Goal: Transaction & Acquisition: Download file/media

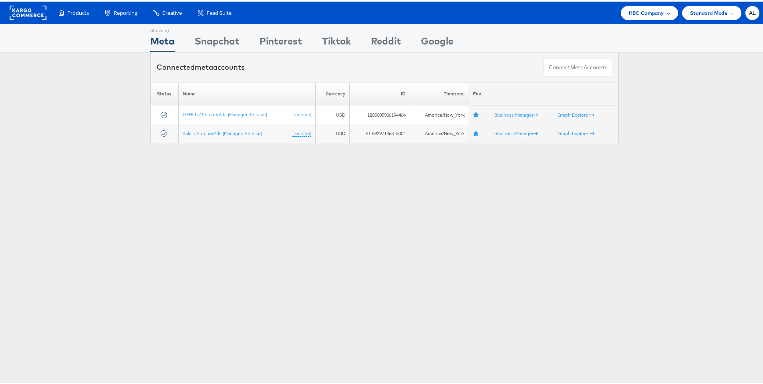
click at [630, 13] on span "HBC Company" at bounding box center [646, 11] width 35 height 8
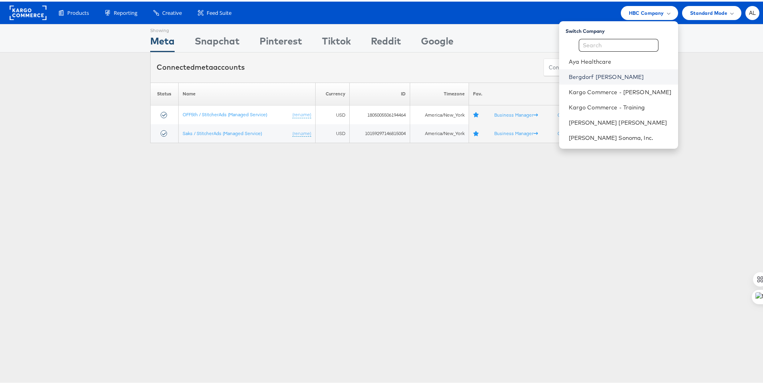
click at [587, 77] on link "Bergdorf Goodman" at bounding box center [620, 75] width 103 height 8
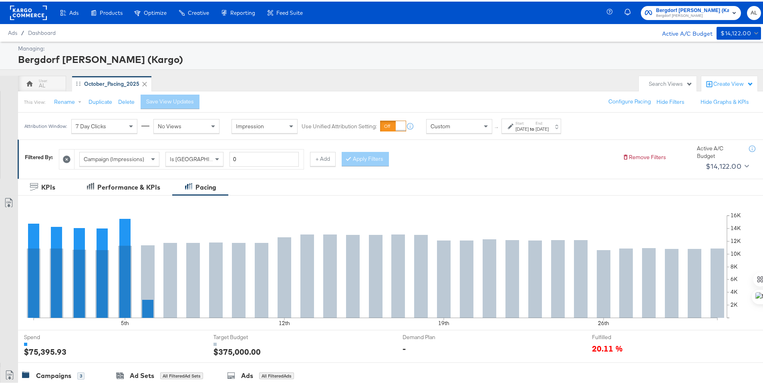
click at [529, 129] on div "[DATE]" at bounding box center [521, 127] width 13 height 6
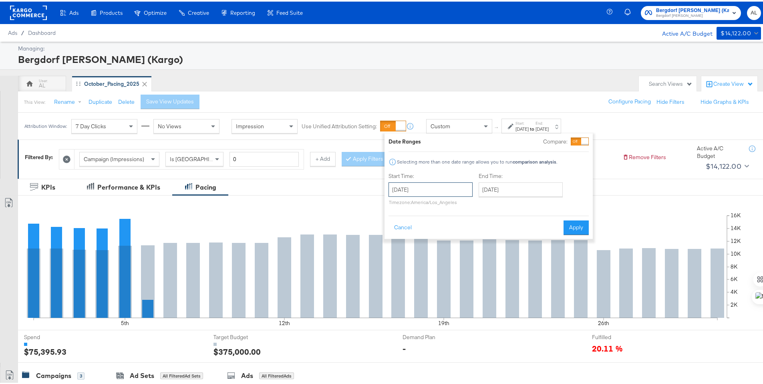
click at [468, 182] on input "[DATE]" at bounding box center [431, 188] width 84 height 14
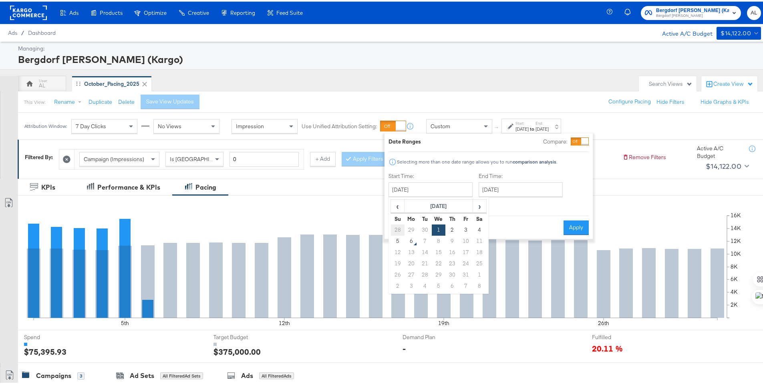
click at [399, 230] on td "28" at bounding box center [398, 228] width 14 height 11
type input "September 28th 2025"
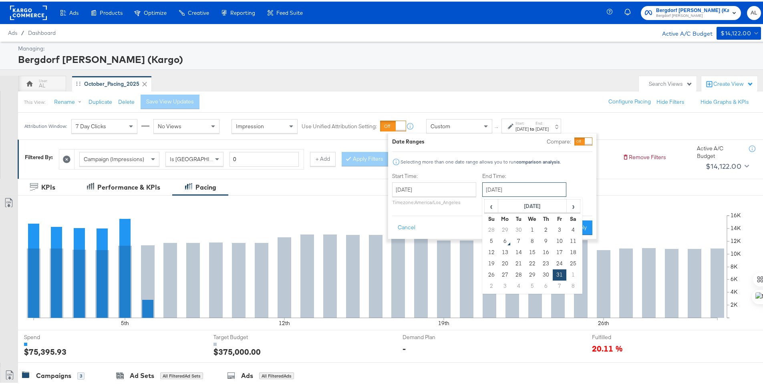
click at [503, 195] on input "[DATE]" at bounding box center [524, 188] width 84 height 14
click at [575, 227] on td "4" at bounding box center [573, 228] width 14 height 11
type input "October 4th 2025"
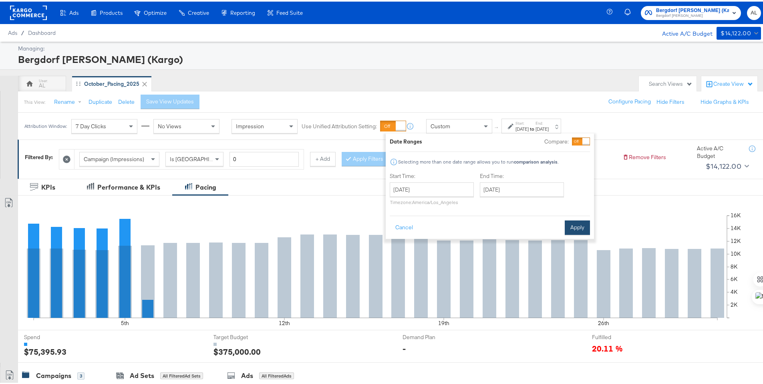
click at [577, 221] on button "Apply" at bounding box center [577, 226] width 25 height 14
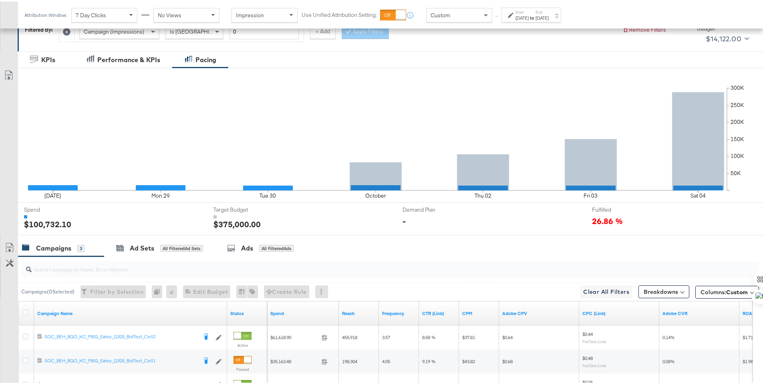
scroll to position [222, 0]
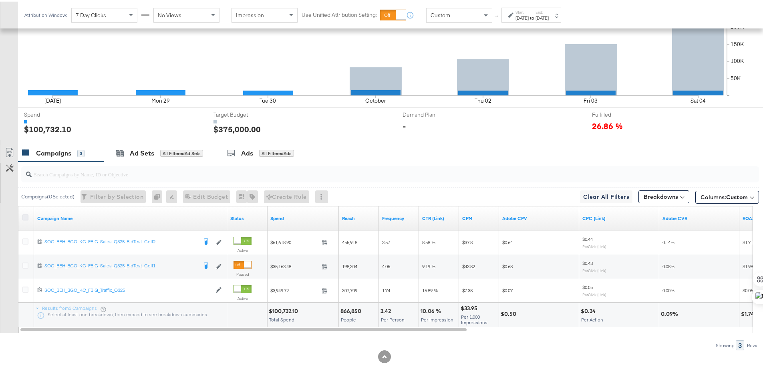
click at [26, 216] on icon at bounding box center [25, 216] width 6 height 6
click at [0, 0] on input "checkbox" at bounding box center [0, 0] width 0 height 0
click at [714, 201] on button "Columns: Custom" at bounding box center [727, 195] width 64 height 13
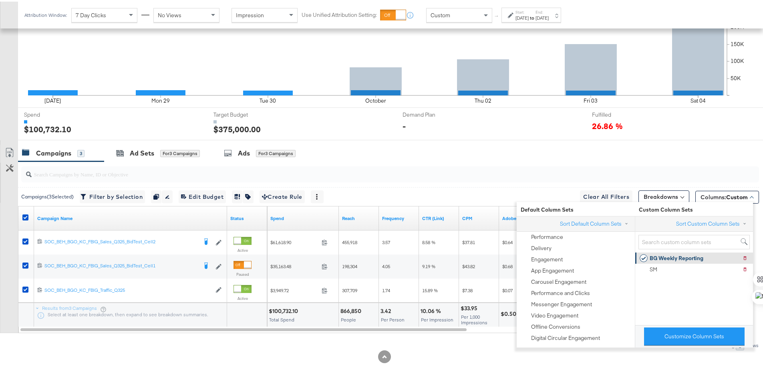
click at [699, 254] on div "BG Weekly Reporting" at bounding box center [677, 257] width 54 height 8
click at [625, 163] on input "search" at bounding box center [362, 169] width 660 height 16
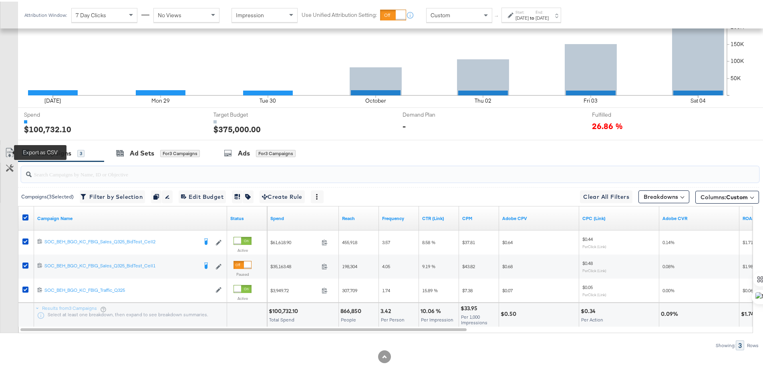
click at [11, 152] on icon at bounding box center [10, 151] width 10 height 10
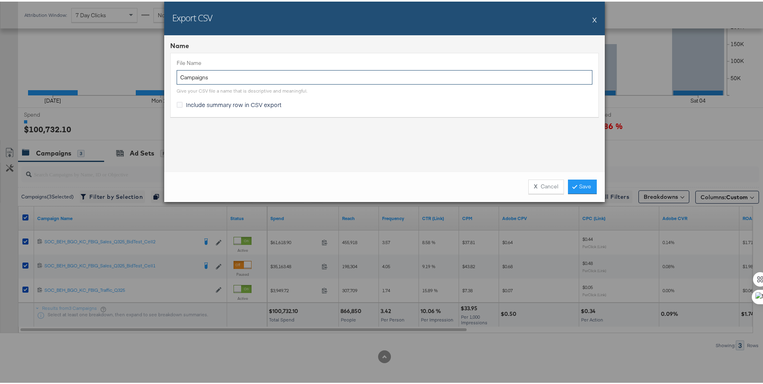
click at [177, 74] on input "Campaigns" at bounding box center [385, 75] width 416 height 15
type input "BG LW Campaigns"
click at [236, 97] on div "File Name BG LW Campaigns Give your CSV file a name that is descriptive and mea…" at bounding box center [384, 83] width 429 height 64
click at [233, 101] on span "Include summary row in CSV export" at bounding box center [234, 103] width 96 height 8
click at [0, 0] on input "Include summary row in CSV export" at bounding box center [0, 0] width 0 height 0
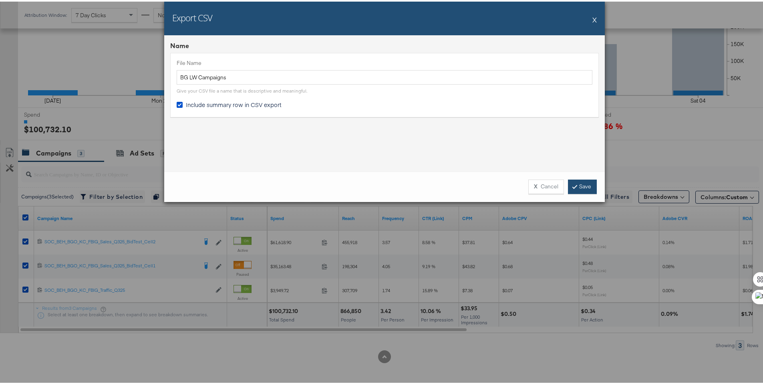
click at [576, 187] on link "Save" at bounding box center [582, 185] width 29 height 14
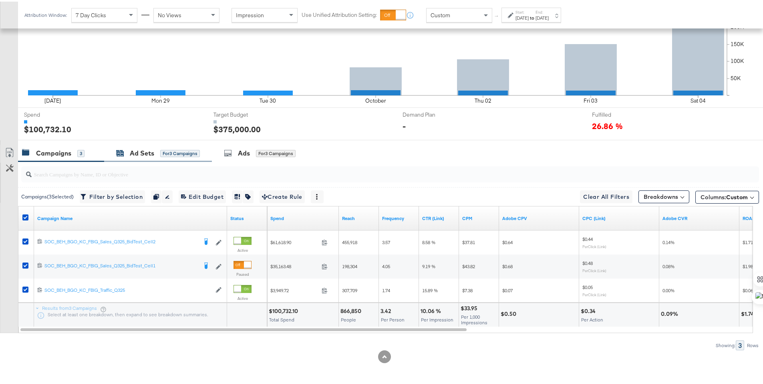
click at [131, 150] on div "Ad Sets" at bounding box center [142, 151] width 24 height 9
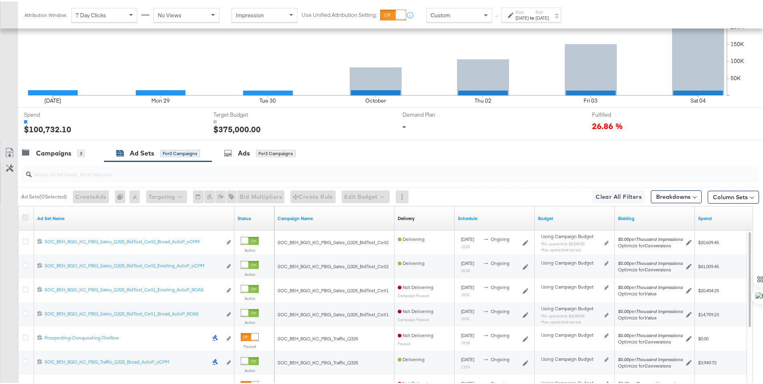
click at [26, 215] on icon at bounding box center [25, 216] width 6 height 6
click at [0, 0] on input "checkbox" at bounding box center [0, 0] width 0 height 0
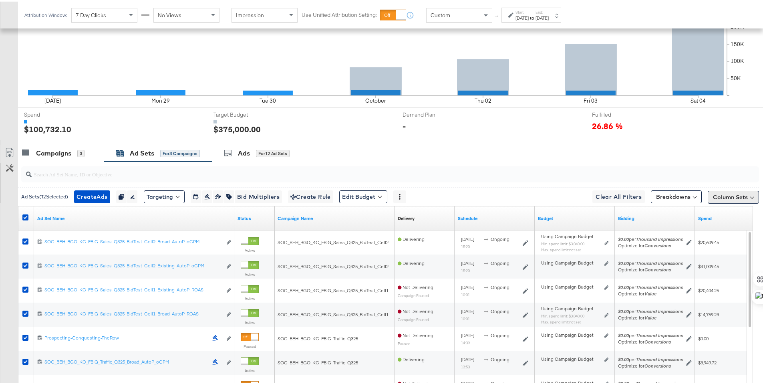
click at [731, 196] on button "Column Sets" at bounding box center [733, 195] width 51 height 13
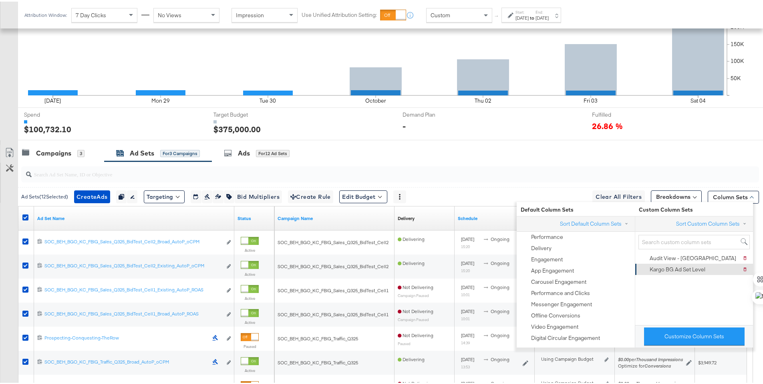
click at [694, 266] on div "Kargo BG Ad Set Level" at bounding box center [678, 268] width 56 height 8
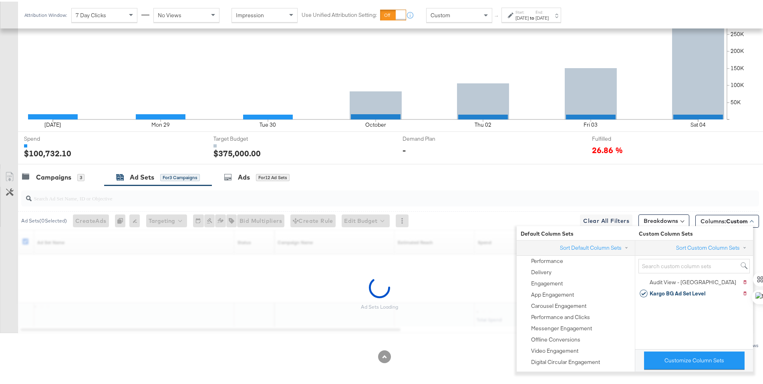
click at [648, 185] on input "search" at bounding box center [362, 193] width 660 height 16
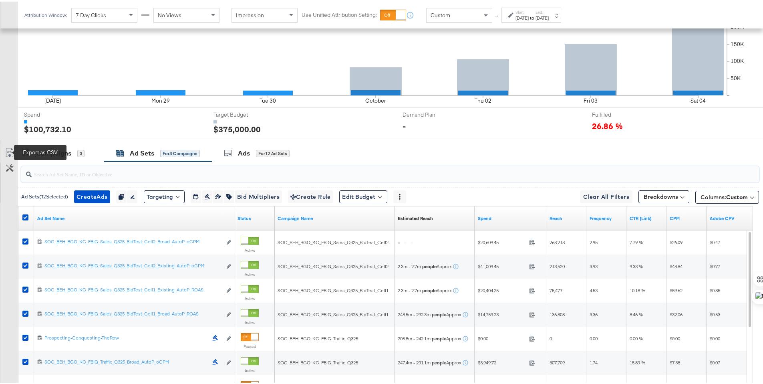
click at [8, 149] on icon at bounding box center [10, 151] width 10 height 10
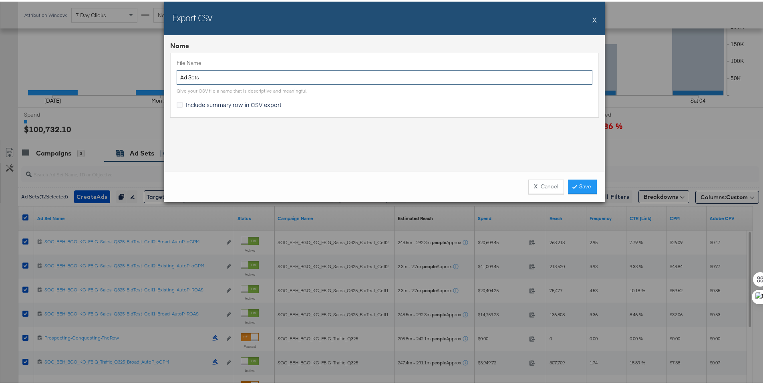
click at [178, 73] on input "Ad Sets" at bounding box center [385, 75] width 416 height 15
type input "BG LW Ad Sets"
click at [177, 102] on icon at bounding box center [180, 103] width 6 height 6
click at [0, 0] on input "Include summary row in CSV export" at bounding box center [0, 0] width 0 height 0
click at [576, 186] on link "Save" at bounding box center [582, 185] width 29 height 14
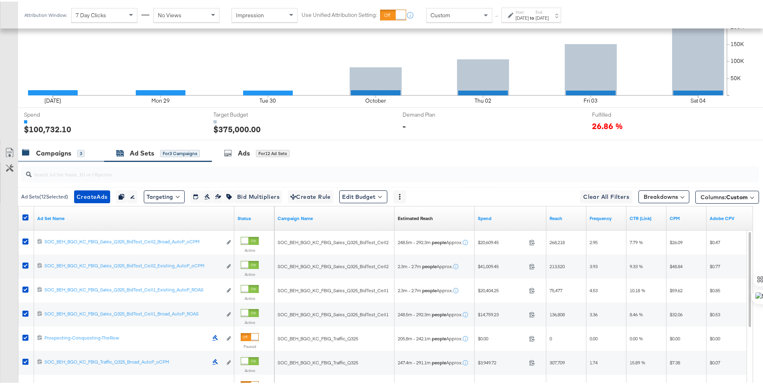
click at [61, 146] on div "Campaigns 3" at bounding box center [61, 151] width 86 height 17
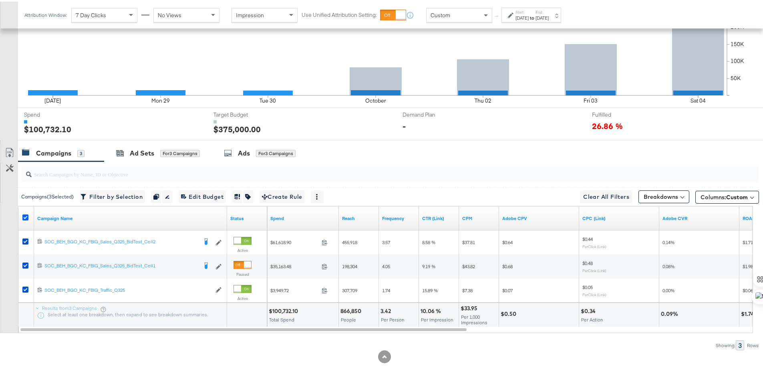
click at [24, 217] on icon at bounding box center [25, 216] width 6 height 6
click at [0, 0] on input "checkbox" at bounding box center [0, 0] width 0 height 0
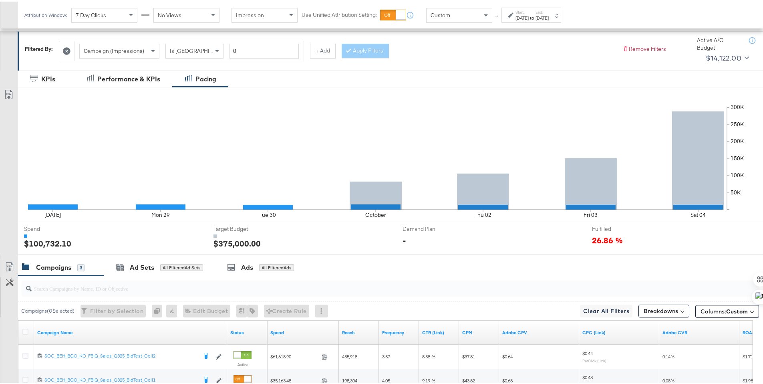
scroll to position [0, 0]
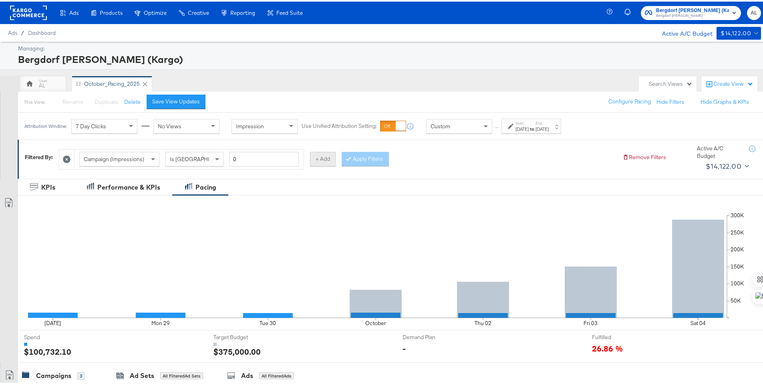
click at [328, 159] on button "+ Add" at bounding box center [323, 157] width 26 height 14
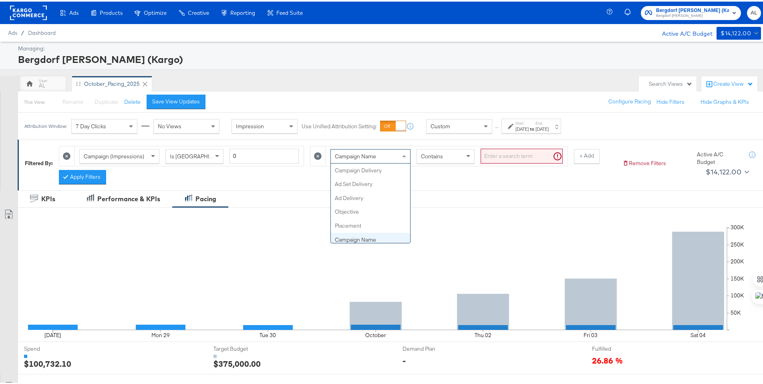
click at [400, 156] on span at bounding box center [405, 155] width 10 height 14
click at [435, 157] on span "Contains" at bounding box center [432, 154] width 22 height 7
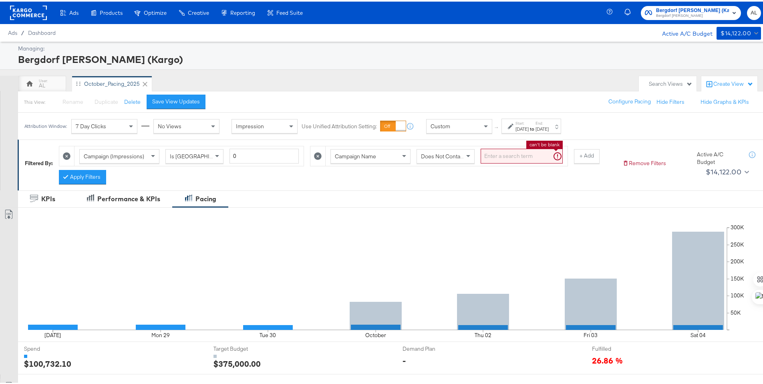
click at [521, 156] on input "search" at bounding box center [522, 154] width 82 height 15
type input "traffic"
click at [93, 171] on button "Apply Filters" at bounding box center [82, 175] width 47 height 14
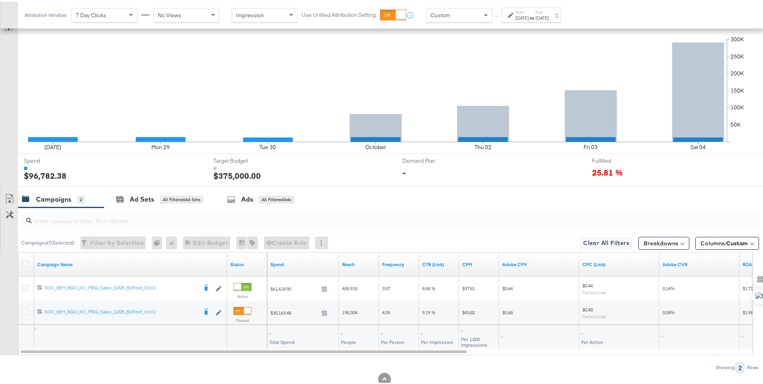
scroll to position [210, 0]
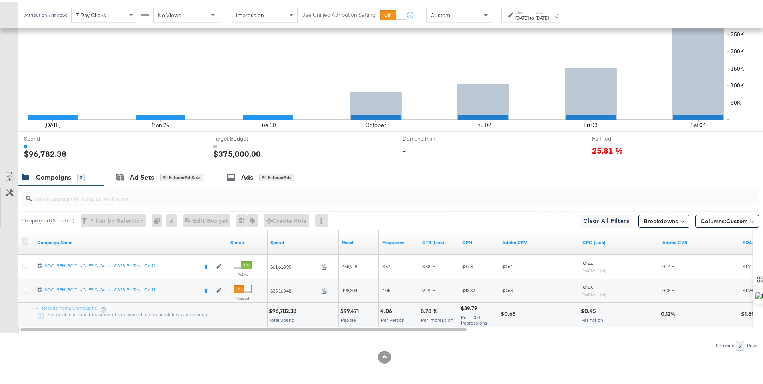
click at [25, 239] on icon at bounding box center [25, 240] width 6 height 6
click at [0, 0] on input "checkbox" at bounding box center [0, 0] width 0 height 0
click at [3, 173] on link "Export as CSV" at bounding box center [9, 176] width 18 height 18
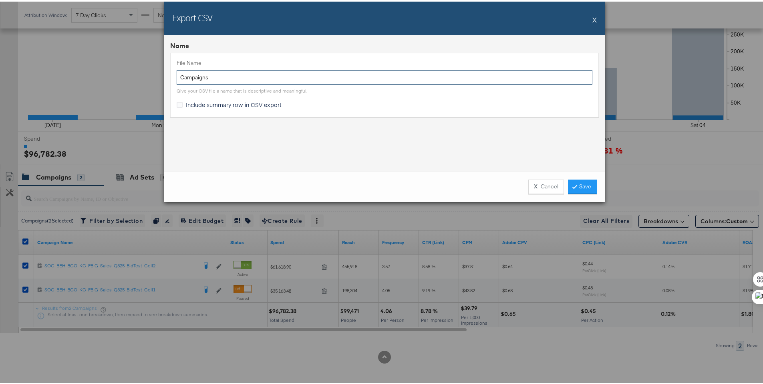
click at [177, 76] on input "Campaigns" at bounding box center [385, 75] width 416 height 15
type input "BG L3 Campaigns"
click at [218, 102] on span "Include summary row in CSV export" at bounding box center [234, 103] width 96 height 8
click at [0, 0] on input "Include summary row in CSV export" at bounding box center [0, 0] width 0 height 0
click at [568, 183] on link "Save" at bounding box center [582, 185] width 29 height 14
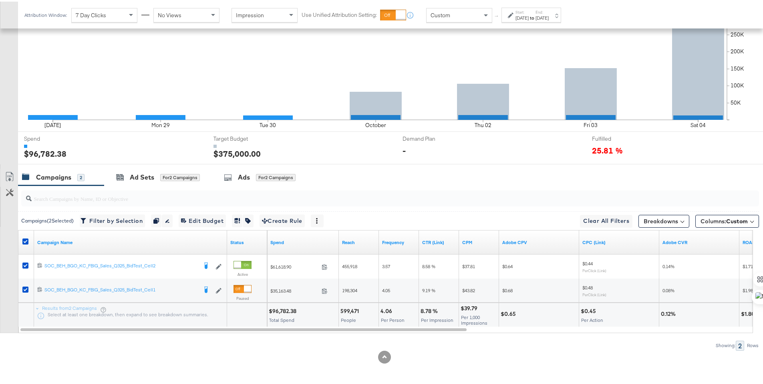
click at [477, 16] on div "Custom" at bounding box center [459, 14] width 65 height 14
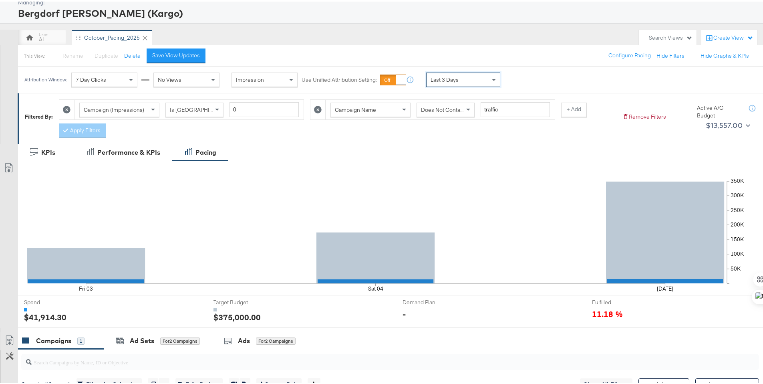
scroll to position [0, 0]
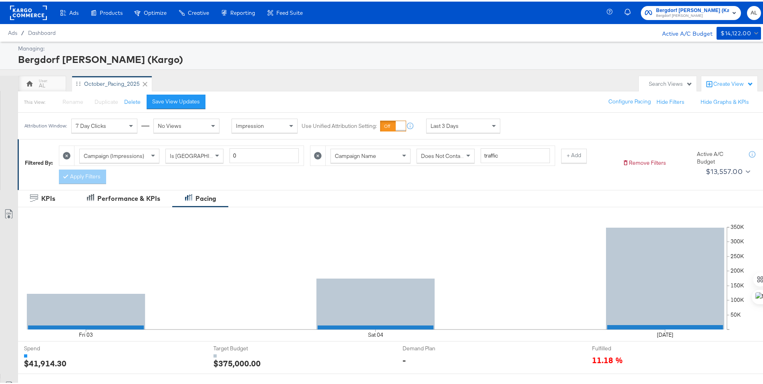
click at [316, 155] on icon at bounding box center [318, 154] width 8 height 8
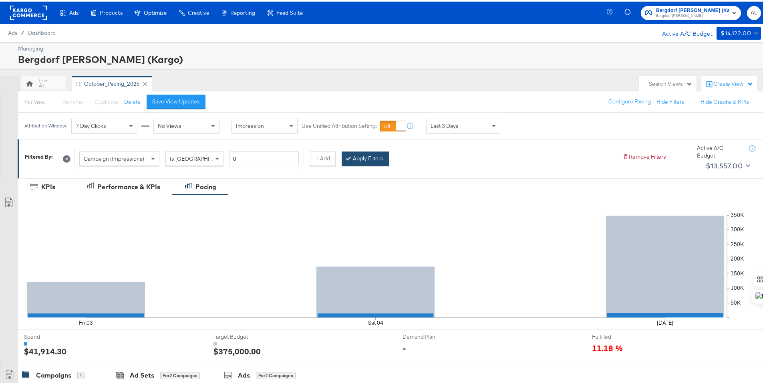
click at [353, 156] on button "Apply Filters" at bounding box center [365, 157] width 47 height 14
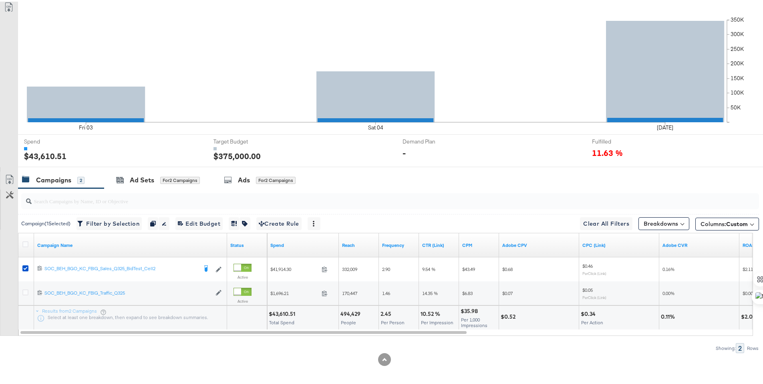
scroll to position [197, 0]
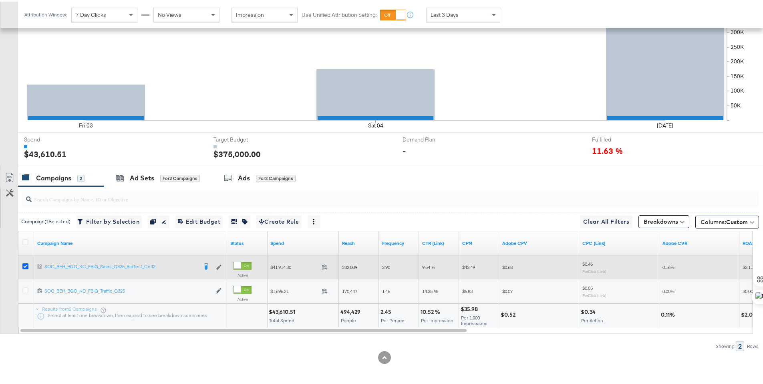
click at [28, 265] on icon at bounding box center [25, 265] width 6 height 6
click at [0, 0] on input "checkbox" at bounding box center [0, 0] width 0 height 0
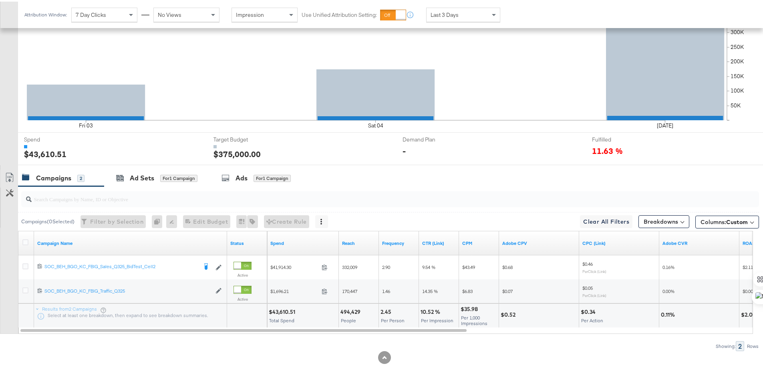
drag, startPoint x: 397, startPoint y: 332, endPoint x: 529, endPoint y: 333, distance: 131.8
click at [529, 333] on div "Campaigns ( 0 Selected) Filter by Selection Filter 0 campaigns 0 Rename 0 campa…" at bounding box center [379, 267] width 759 height 165
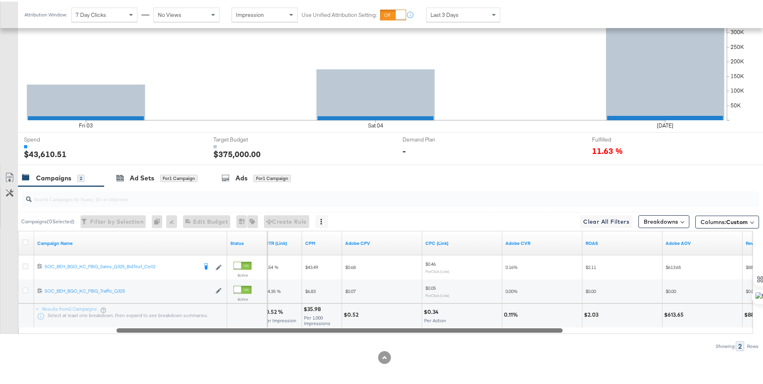
drag, startPoint x: 455, startPoint y: 328, endPoint x: 551, endPoint y: 329, distance: 95.7
click at [551, 329] on div at bounding box center [340, 328] width 446 height 7
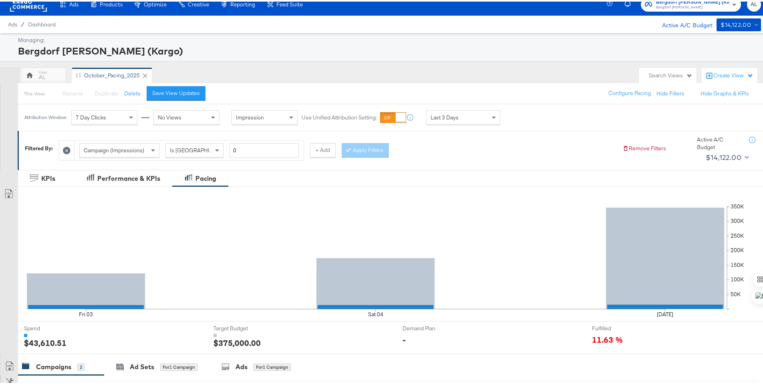
scroll to position [0, 0]
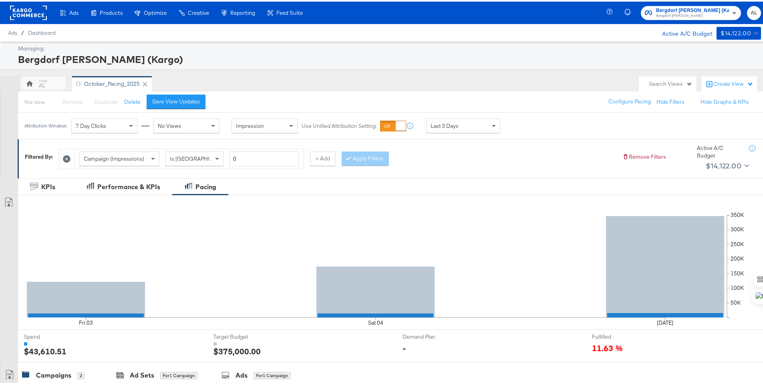
click at [31, 10] on rect at bounding box center [28, 11] width 37 height 14
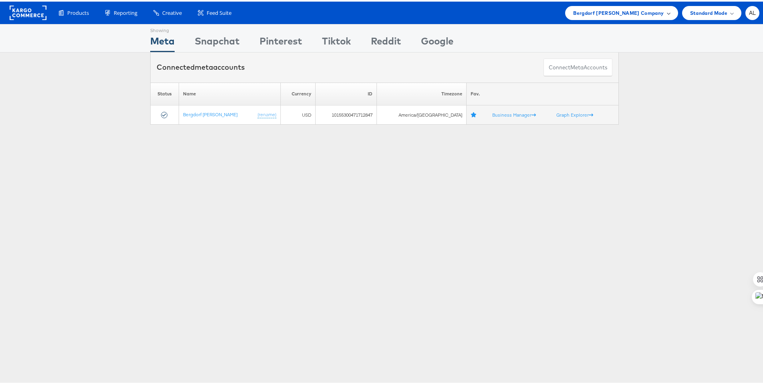
click at [606, 15] on span "Bergdorf Goodman Company" at bounding box center [618, 11] width 91 height 8
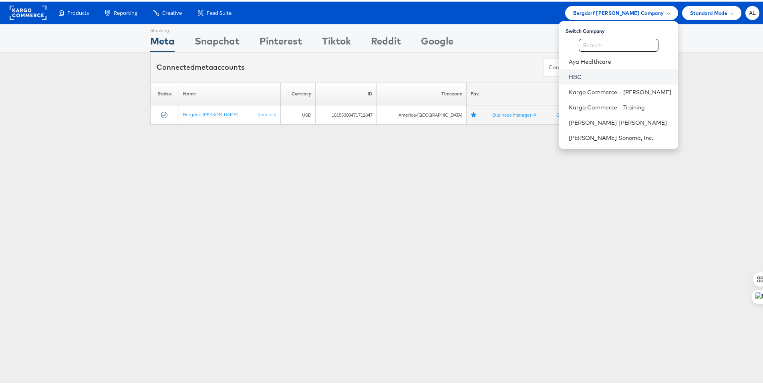
click at [591, 74] on link "HBC" at bounding box center [620, 75] width 103 height 8
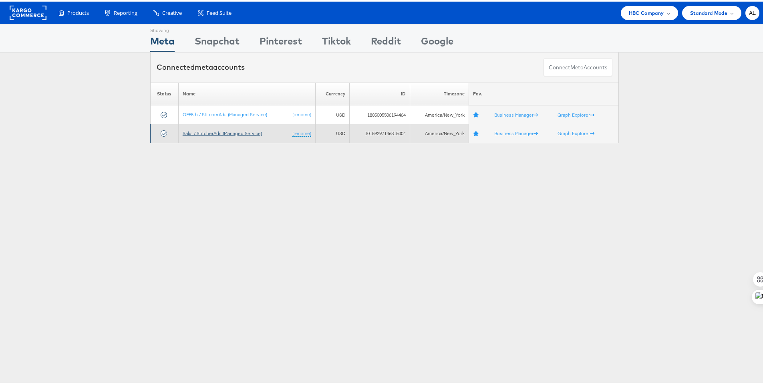
click at [217, 131] on link "Saks / StitcherAds (Managed Service)" at bounding box center [222, 132] width 79 height 6
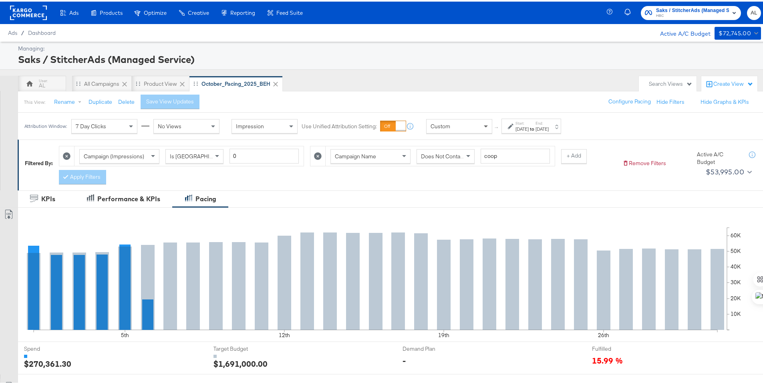
click at [483, 130] on span at bounding box center [487, 125] width 10 height 14
click at [529, 124] on div "Start: [DATE]" at bounding box center [521, 125] width 13 height 12
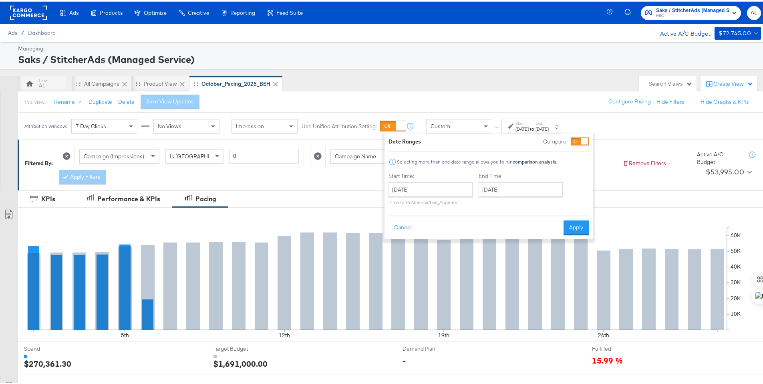
click at [459, 128] on div "Custom" at bounding box center [459, 125] width 65 height 14
click at [543, 117] on div "Start: [DATE] to End: [DATE]" at bounding box center [531, 124] width 60 height 15
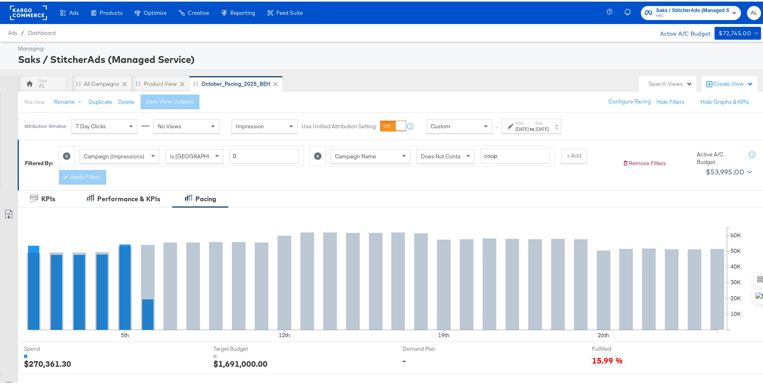
click at [475, 125] on div "Custom" at bounding box center [459, 125] width 65 height 14
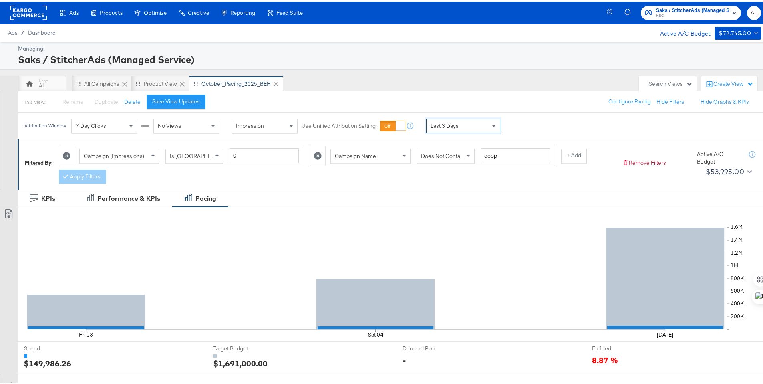
click at [371, 84] on div "AL All Campaigns Product View October_Pacing_2025_BEH" at bounding box center [326, 82] width 617 height 16
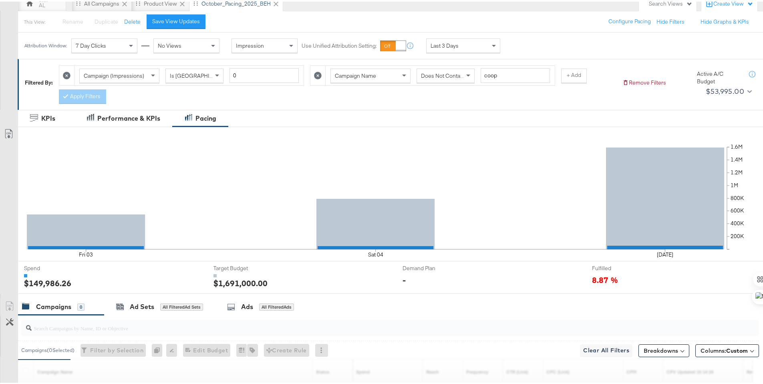
scroll to position [209, 0]
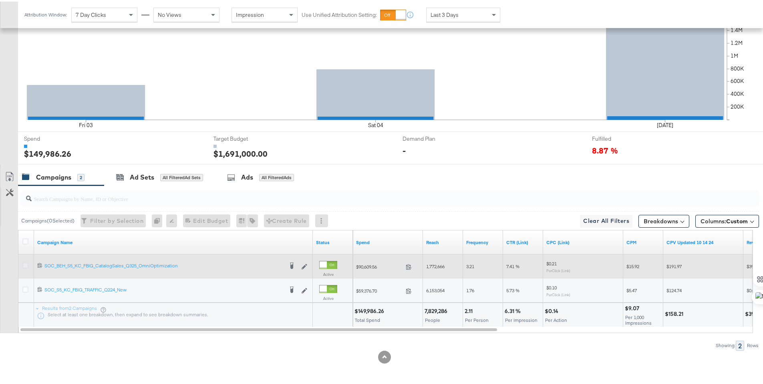
click at [24, 262] on icon at bounding box center [25, 264] width 6 height 6
click at [0, 0] on input "checkbox" at bounding box center [0, 0] width 0 height 0
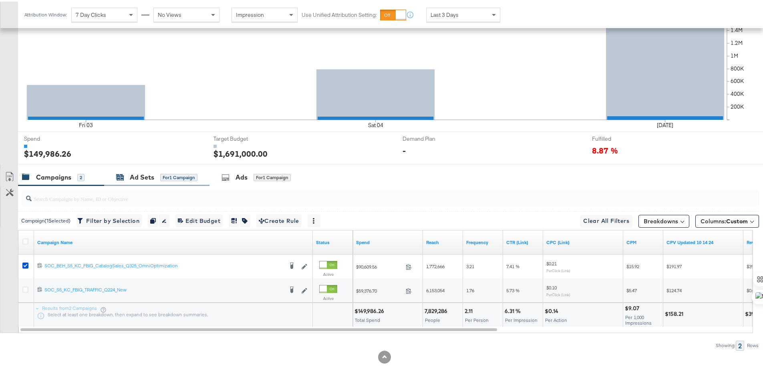
click at [134, 175] on div "Ad Sets" at bounding box center [142, 175] width 24 height 9
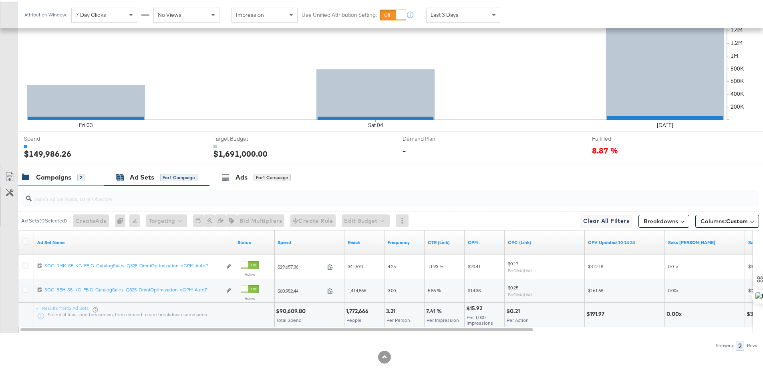
click at [54, 171] on div "Campaigns" at bounding box center [53, 175] width 35 height 9
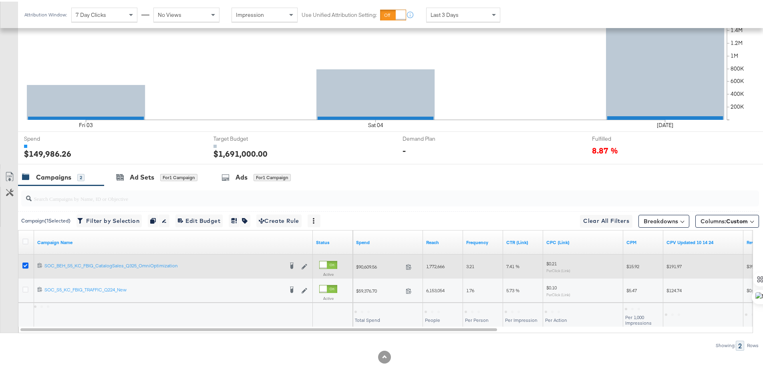
click at [25, 262] on icon at bounding box center [25, 264] width 6 height 6
click at [0, 0] on input "checkbox" at bounding box center [0, 0] width 0 height 0
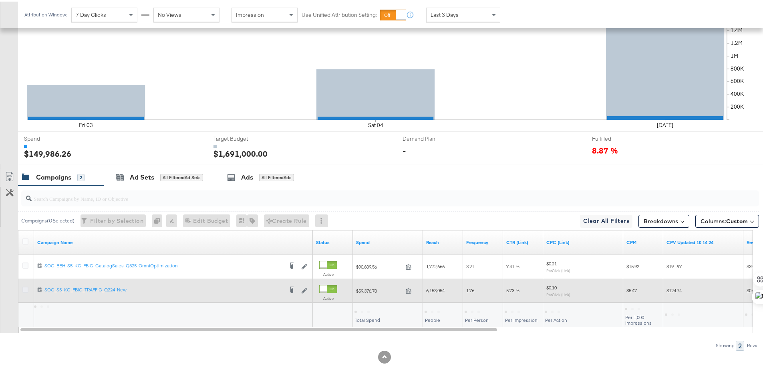
click at [24, 287] on icon at bounding box center [25, 288] width 6 height 6
click at [0, 0] on input "checkbox" at bounding box center [0, 0] width 0 height 0
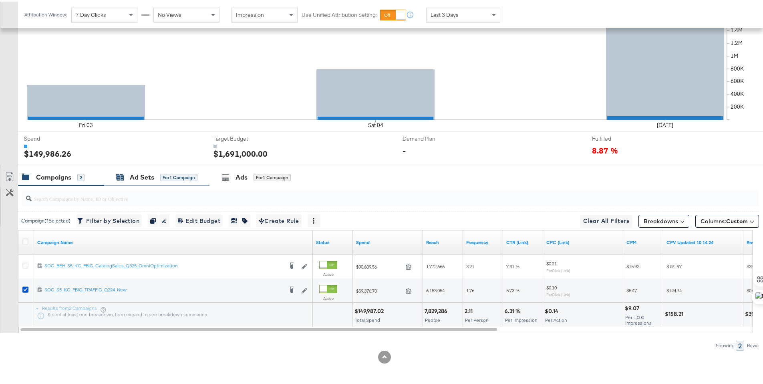
click at [138, 176] on div "Ad Sets" at bounding box center [142, 175] width 24 height 9
